Goal: Information Seeking & Learning: Learn about a topic

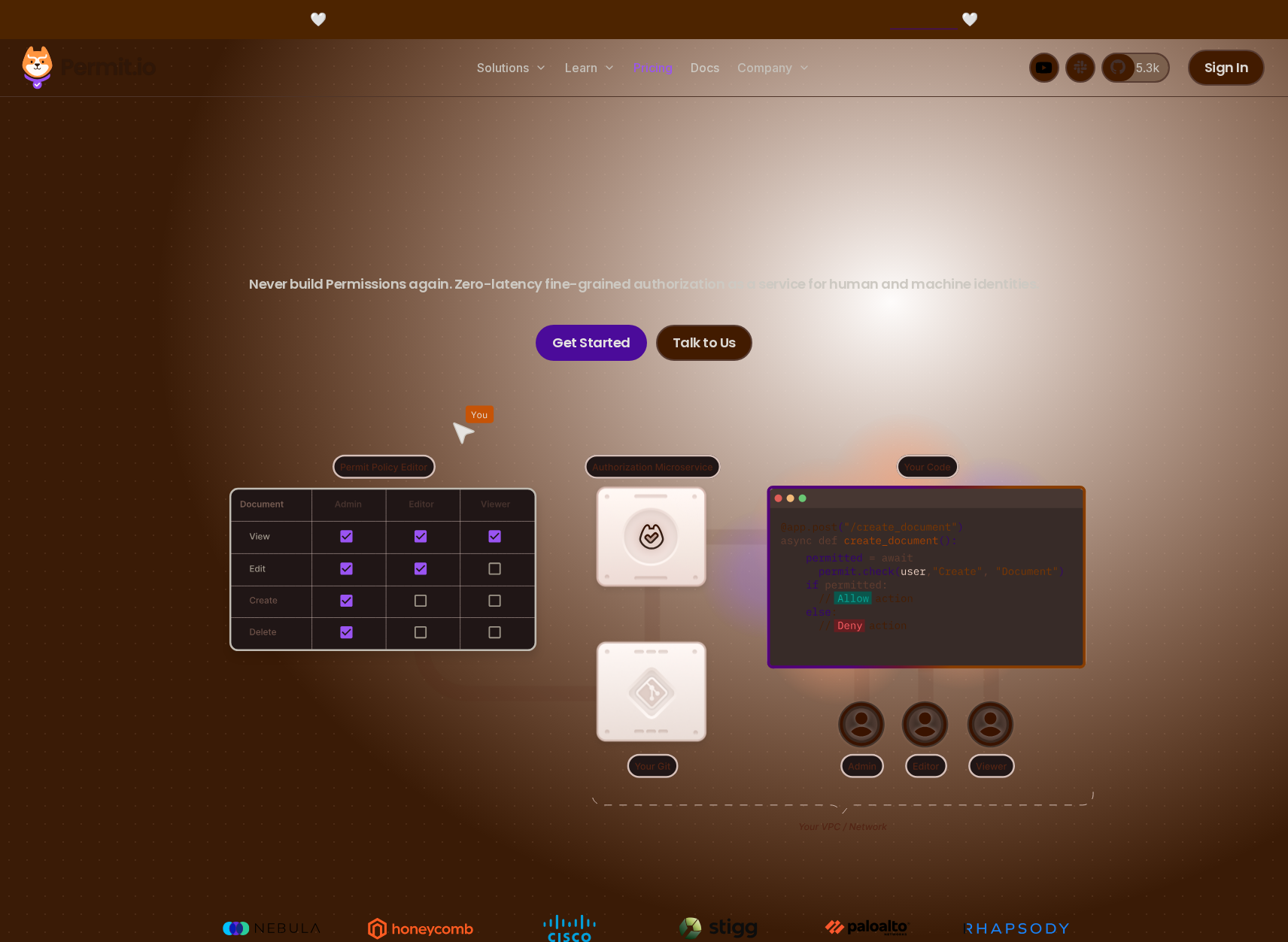
click at [640, 63] on link "Pricing" at bounding box center [653, 67] width 51 height 30
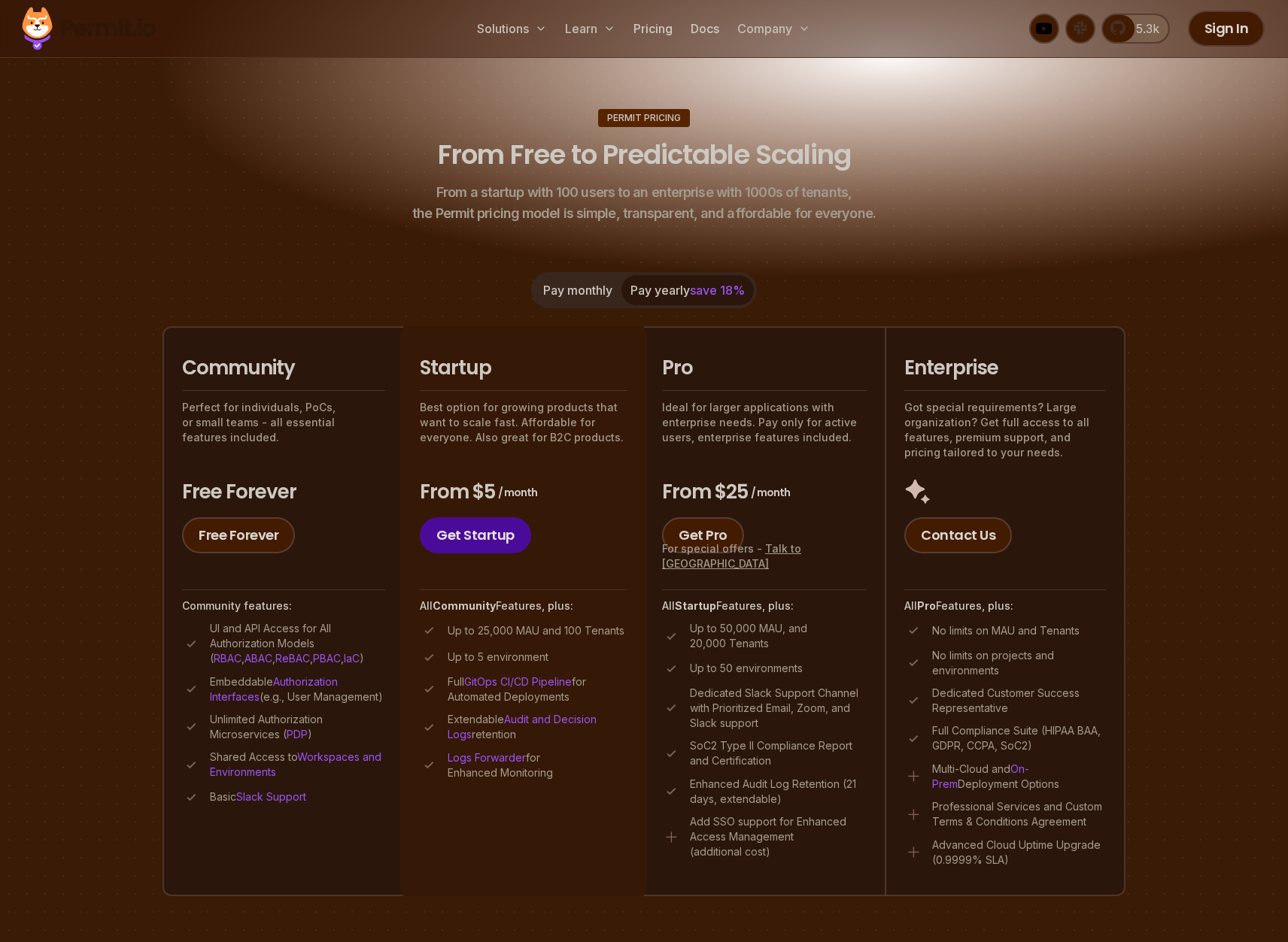
scroll to position [139, 0]
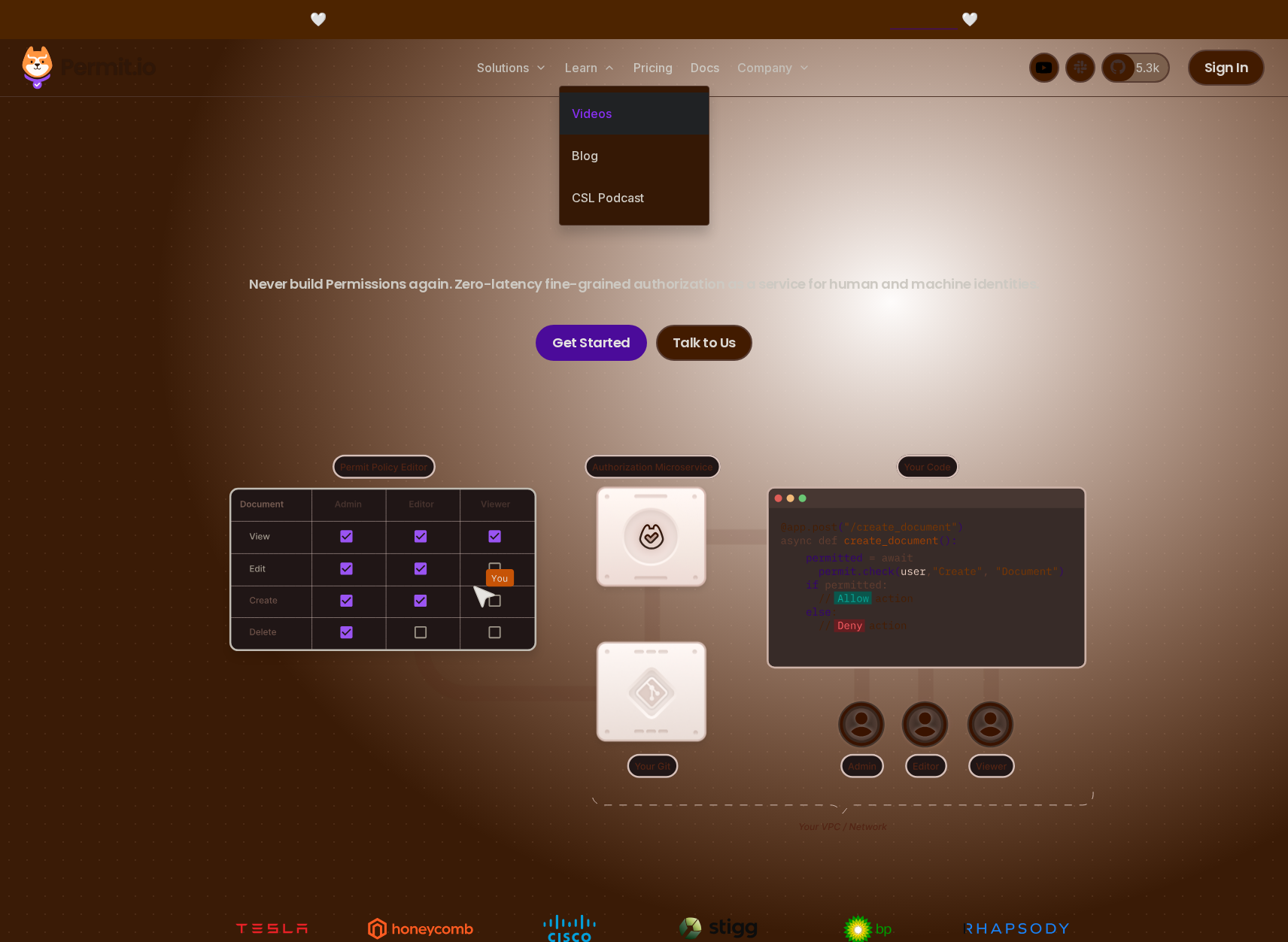
click at [592, 120] on link "Videos" at bounding box center [634, 113] width 149 height 42
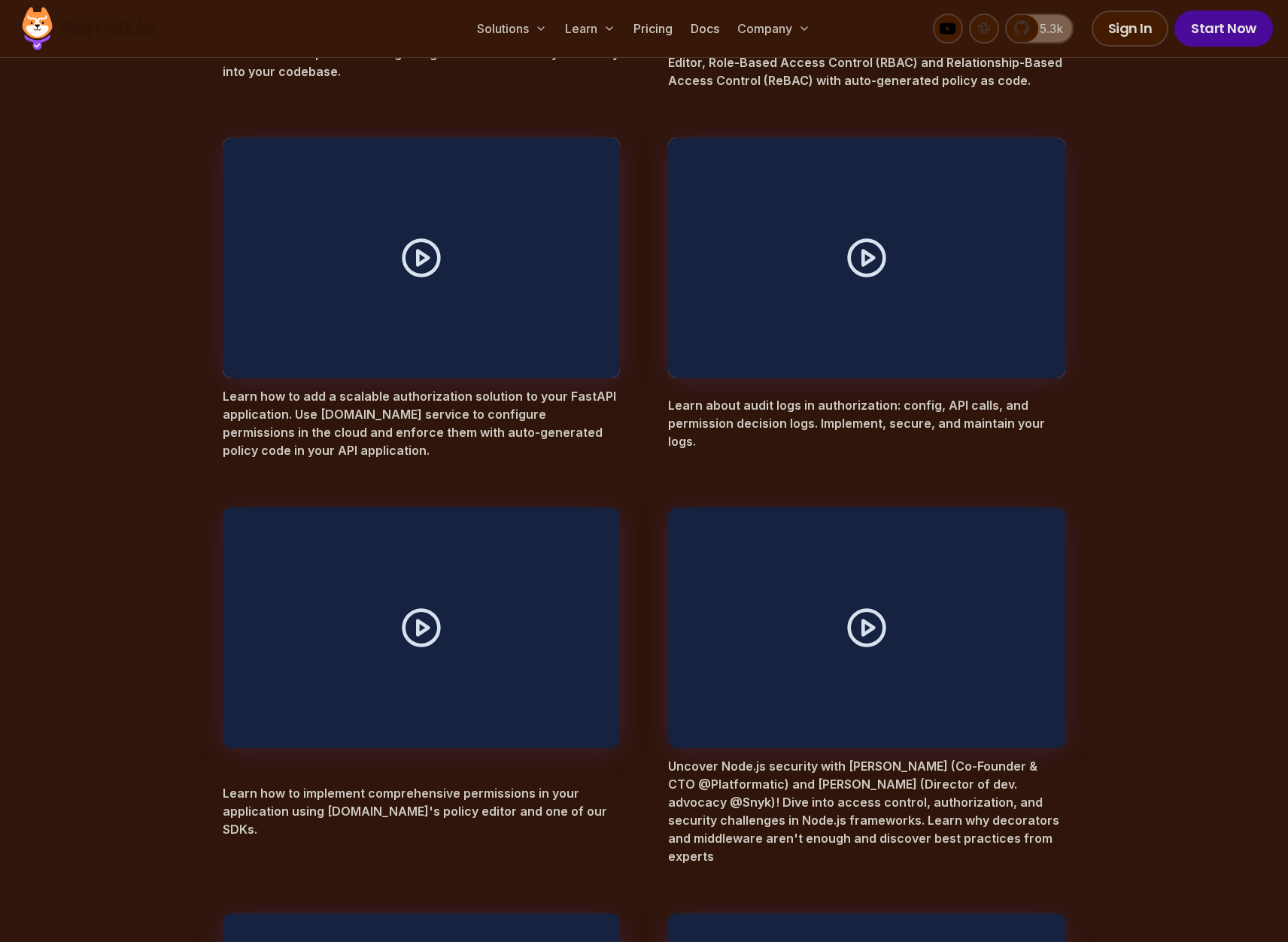
scroll to position [836, 0]
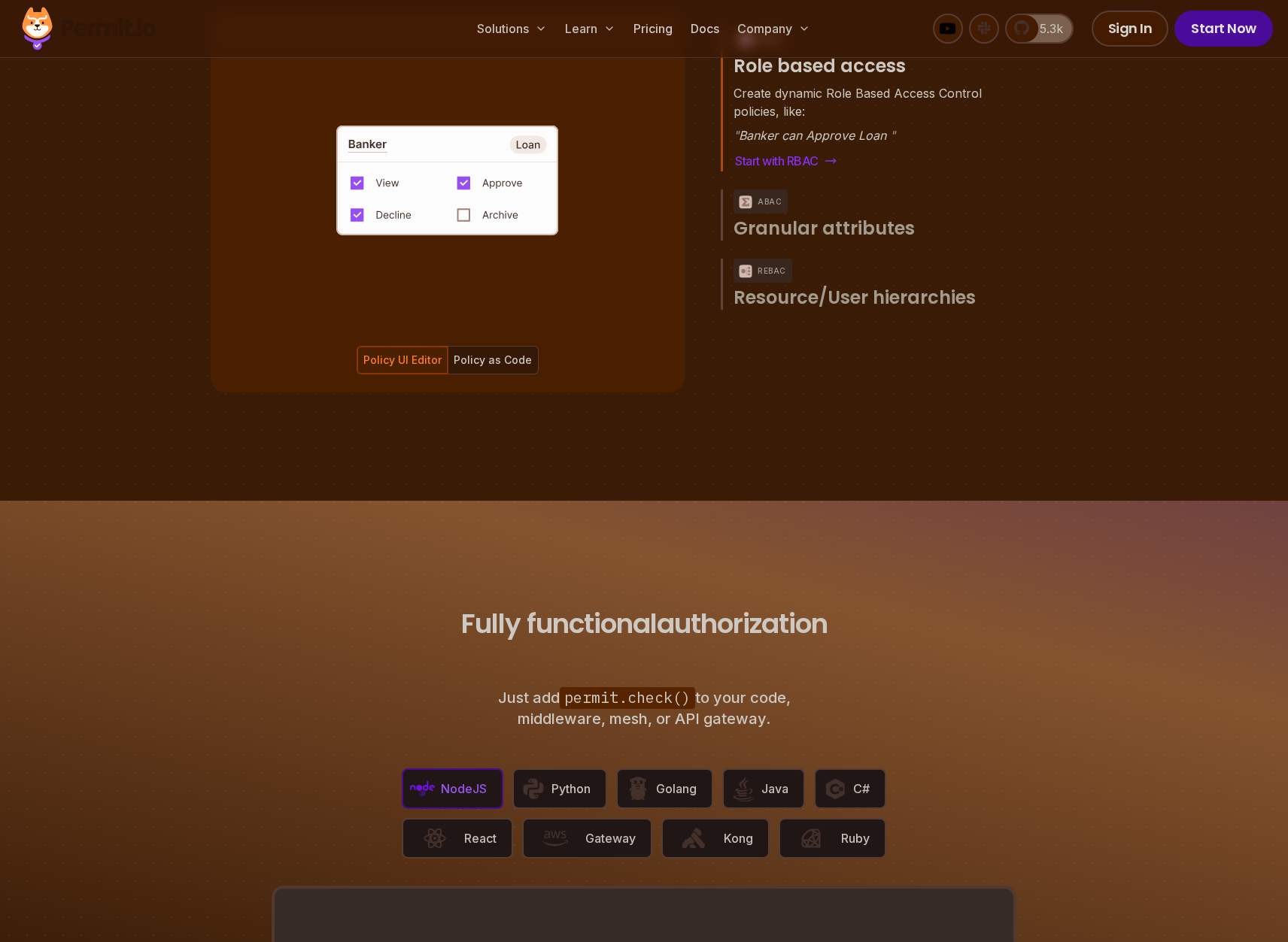
scroll to position [2942, 0]
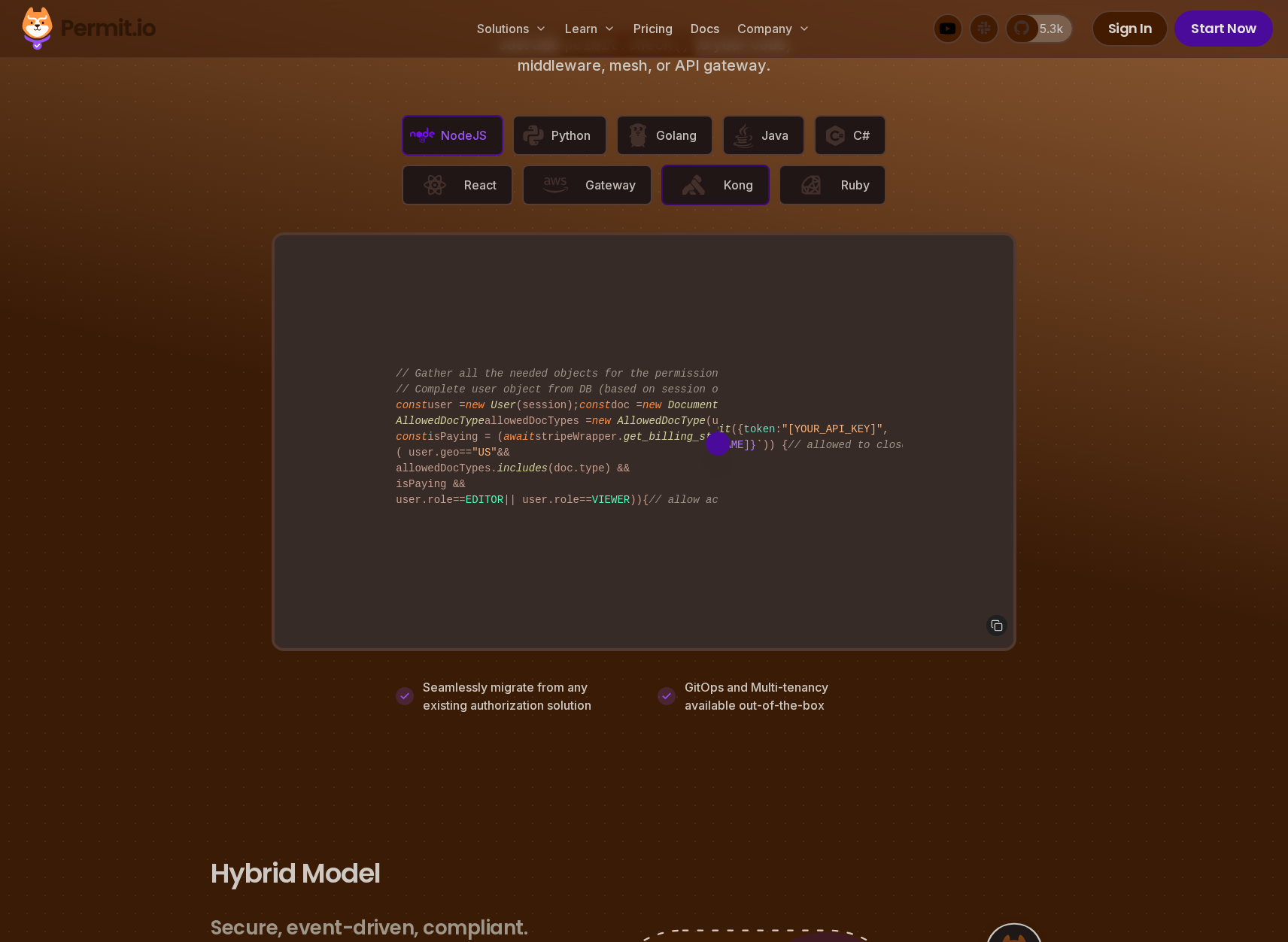
click at [698, 172] on img "button" at bounding box center [693, 185] width 25 height 25
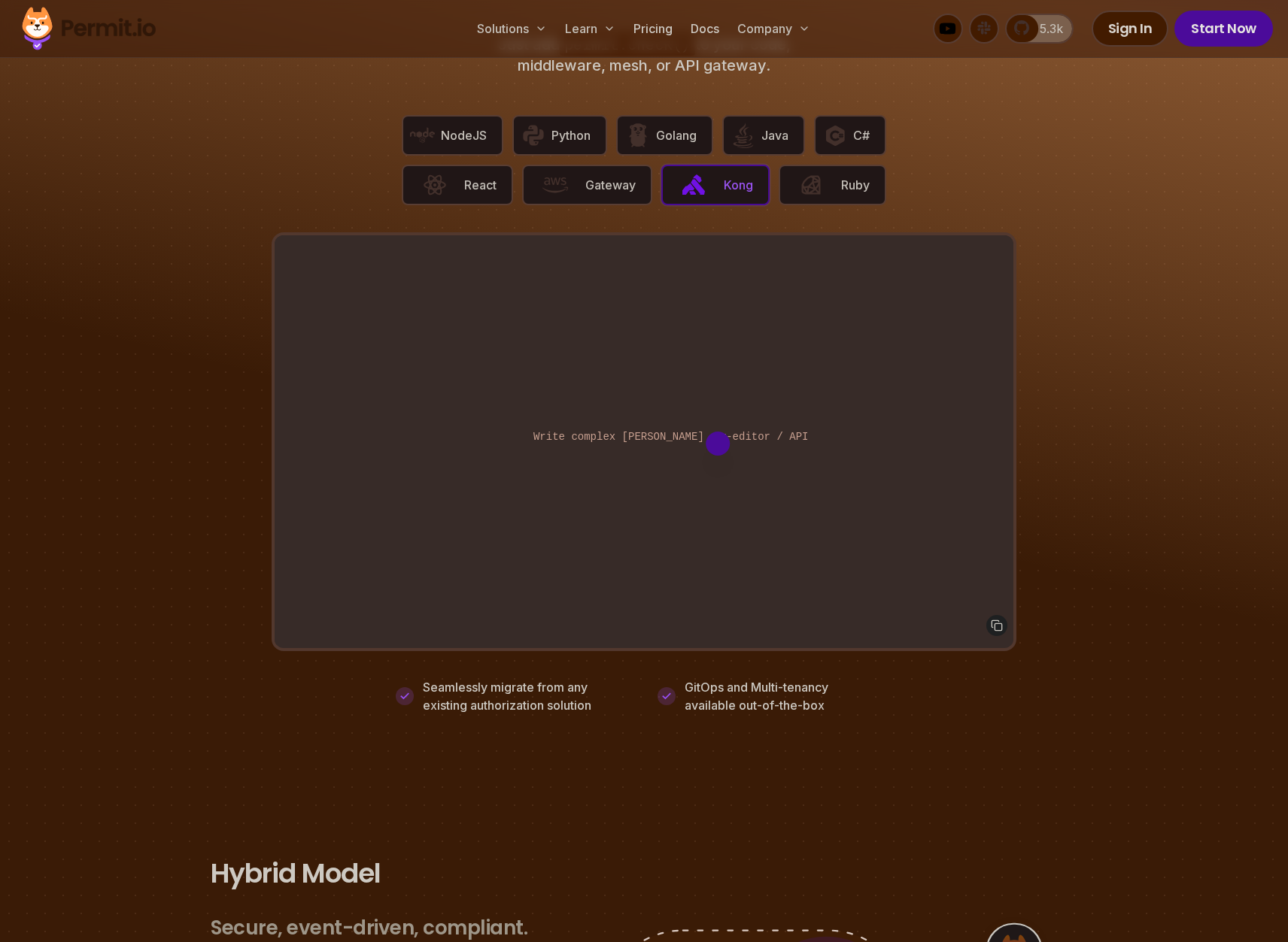
click at [622, 366] on div "Enforce routes directly from the policy-editor / API Write complex Rego code :(" at bounding box center [644, 443] width 739 height 415
click at [752, 128] on img "button" at bounding box center [742, 135] width 25 height 25
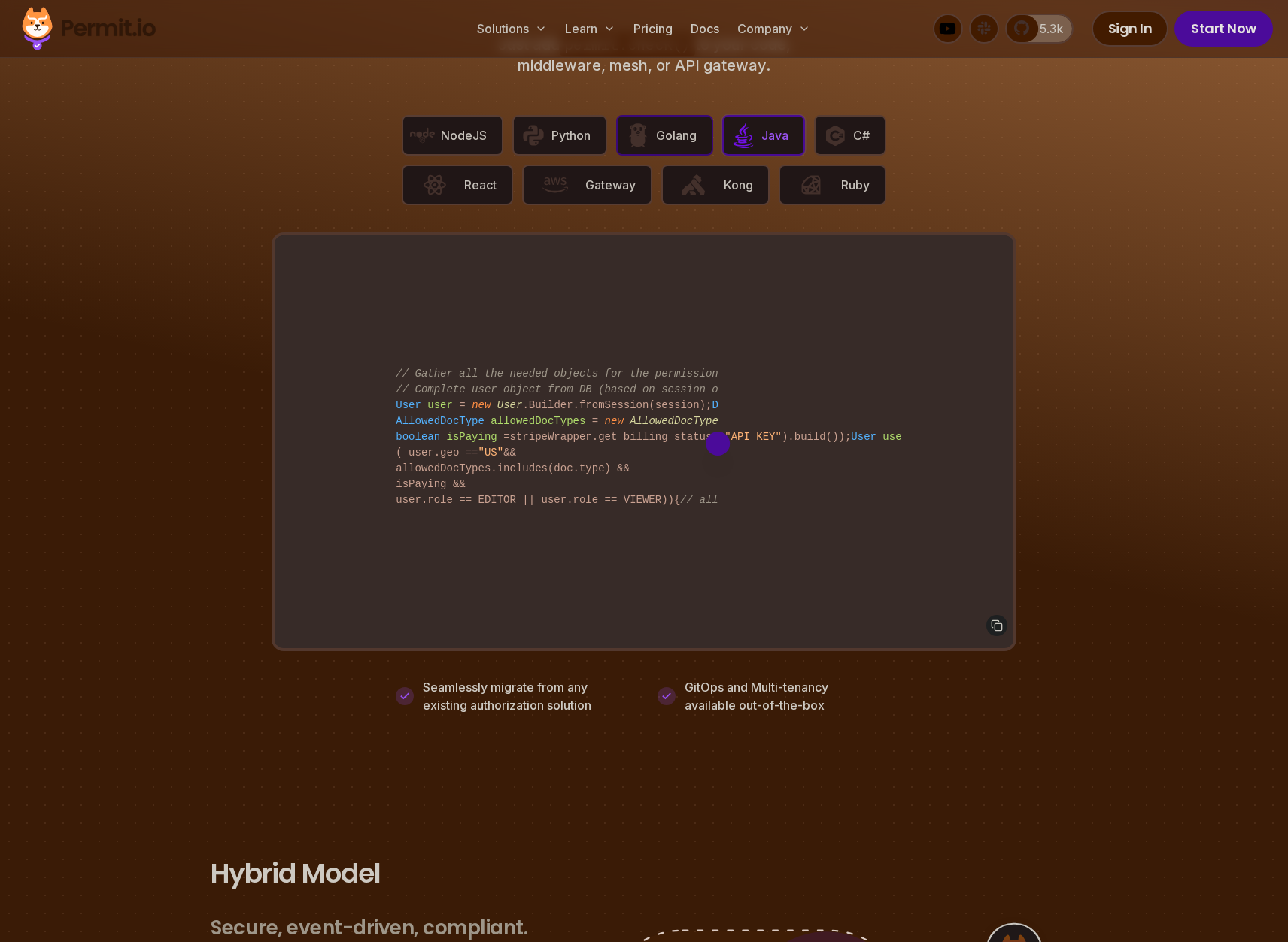
click at [671, 126] on span "Golang" at bounding box center [676, 136] width 41 height 18
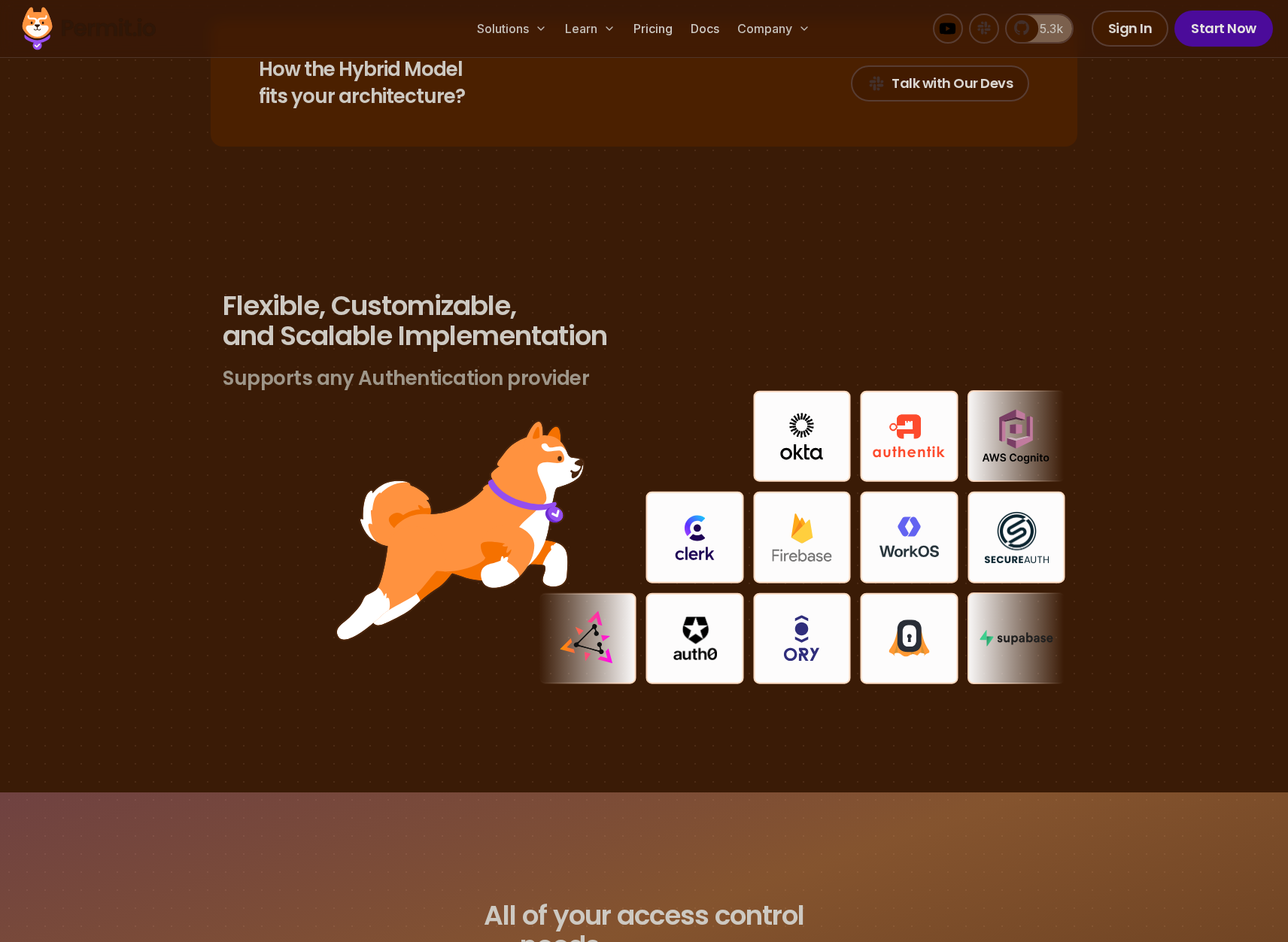
scroll to position [4488, 0]
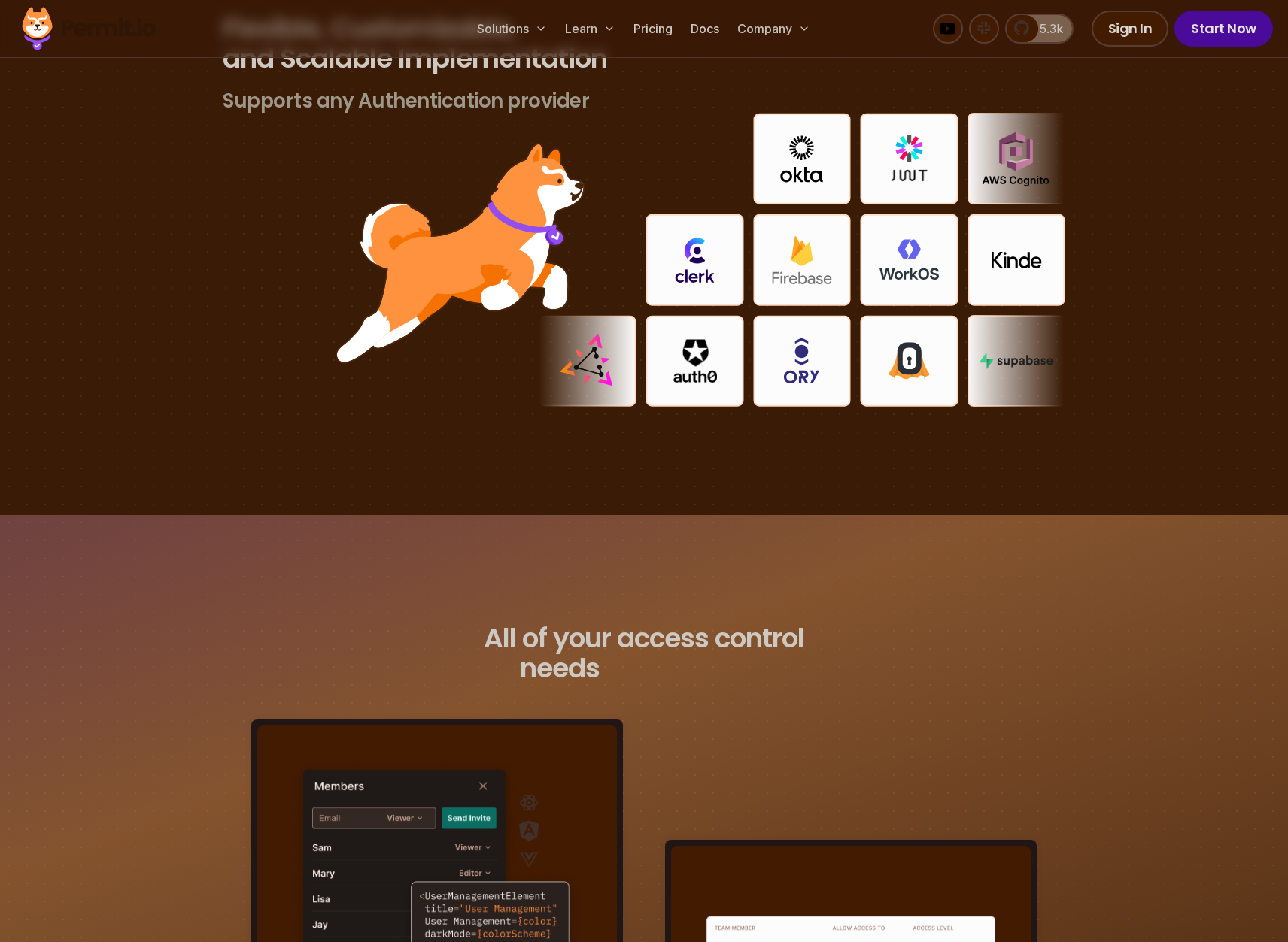
click at [626, 358] on div at bounding box center [588, 361] width 98 height 92
click at [571, 335] on img at bounding box center [588, 361] width 61 height 61
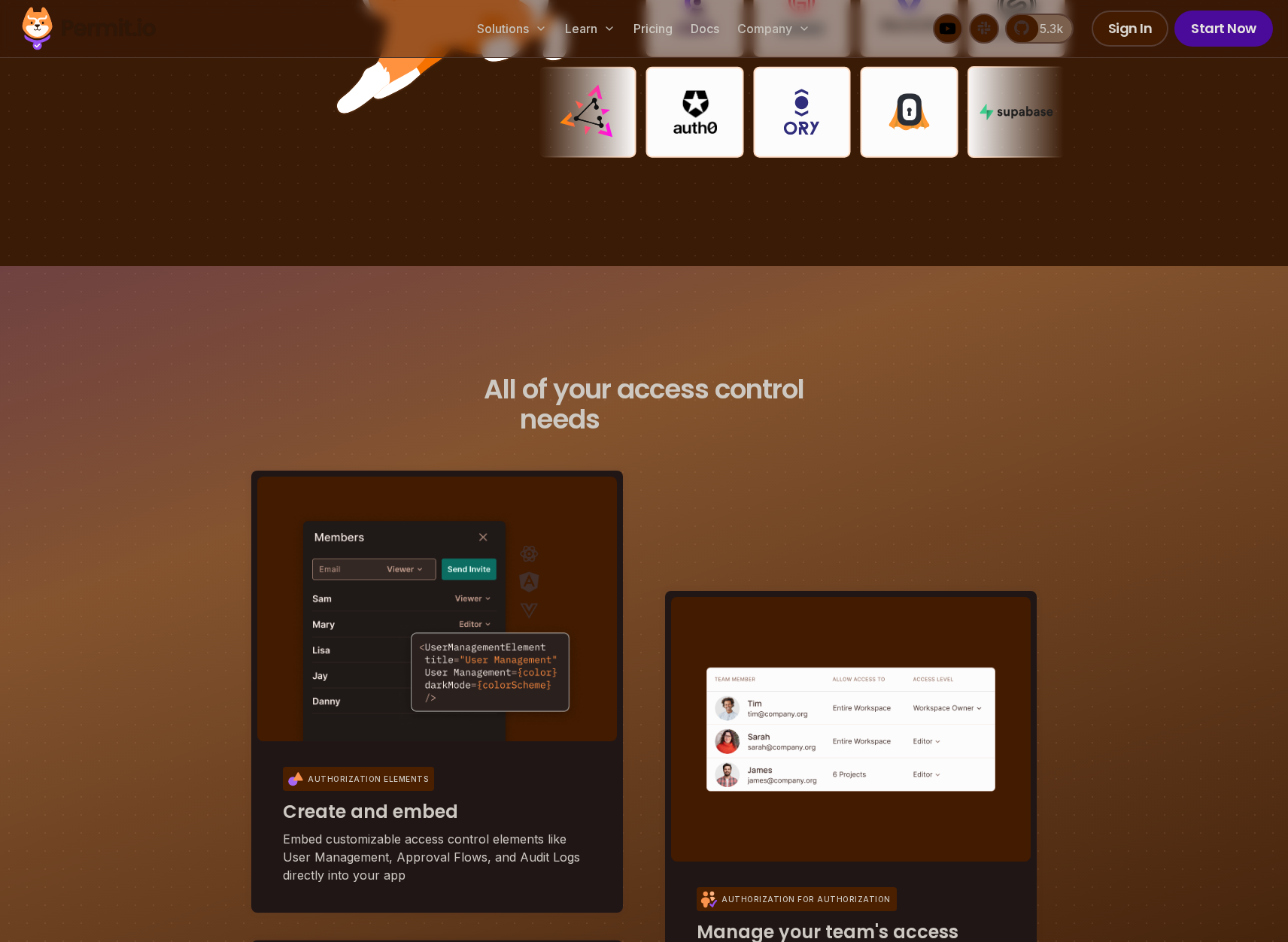
scroll to position [3783, 0]
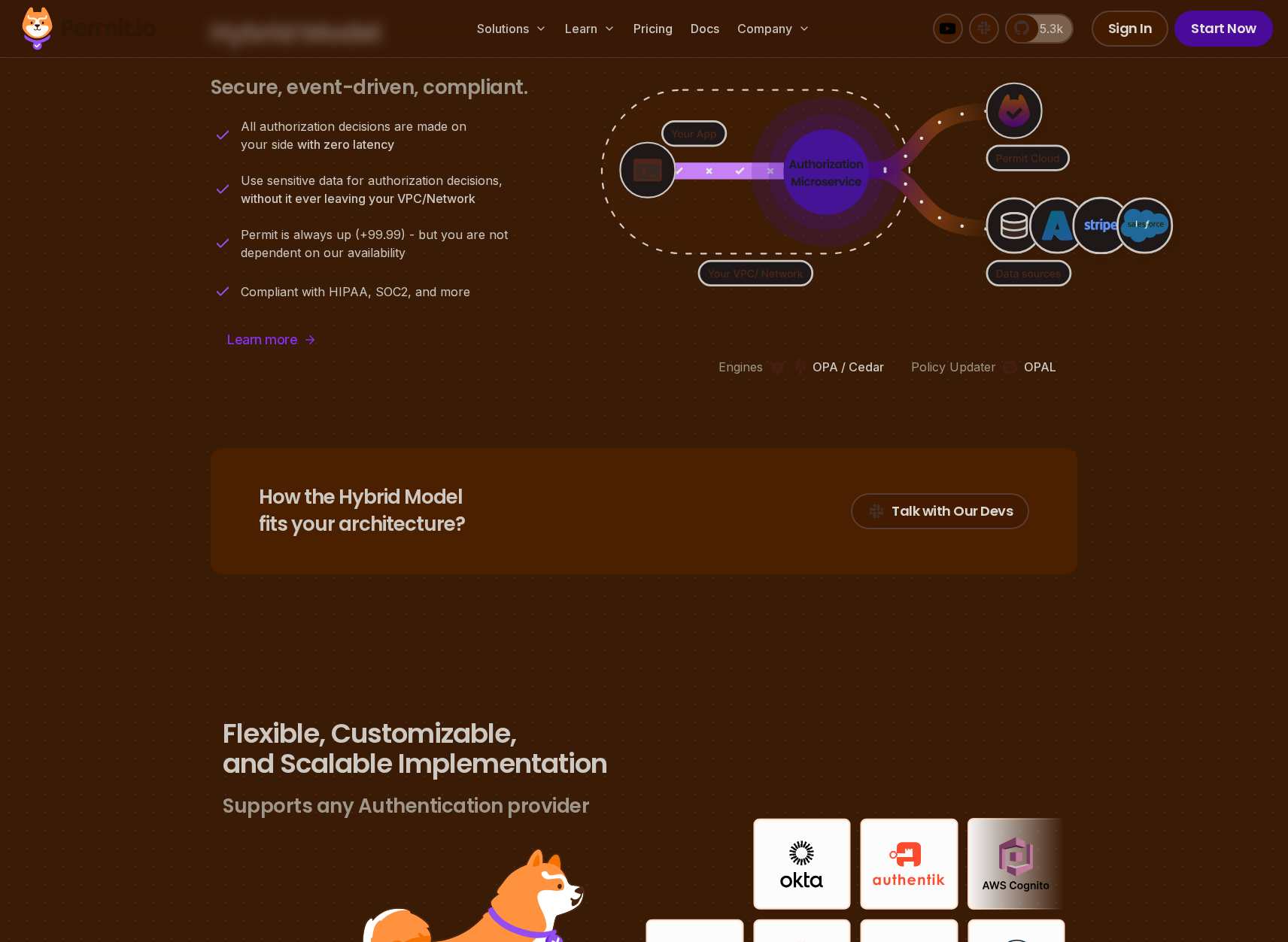
click at [1052, 178] on image "animation" at bounding box center [1100, 227] width 103 height 103
